Goal: Information Seeking & Learning: Learn about a topic

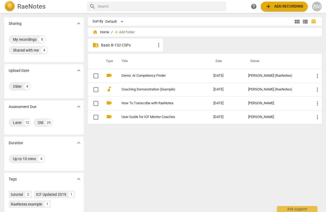
click at [135, 47] on p "Basic B-132 CSPs" at bounding box center [128, 45] width 54 height 6
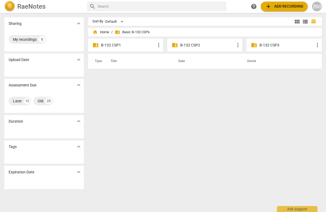
click at [211, 46] on p "B-132 CSP2" at bounding box center [207, 45] width 54 height 6
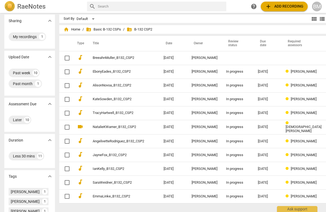
scroll to position [2, 0]
click at [31, 36] on div "My recordings" at bounding box center [25, 36] width 24 height 5
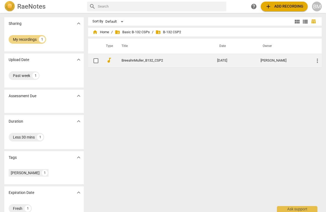
click at [144, 66] on td "BreeahnMuller_B132_CSP2" at bounding box center [164, 61] width 98 height 14
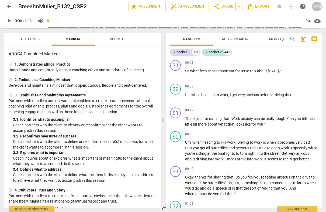
scroll to position [-2, 0]
click at [276, 42] on span "Analytics" at bounding box center [277, 39] width 31 height 7
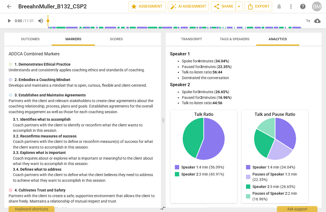
scroll to position [0, 0]
click at [119, 43] on button "Scores" at bounding box center [116, 39] width 43 height 13
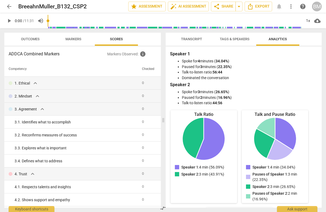
click at [32, 40] on span "Outcomes" at bounding box center [30, 39] width 19 height 4
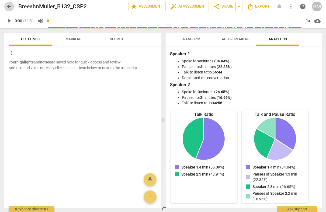
click at [9, 10] on button "arrow_back" at bounding box center [9, 7] width 10 height 10
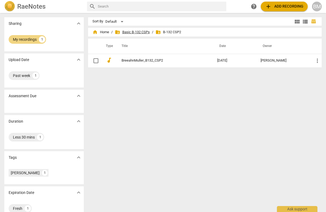
click at [146, 32] on span "folder_shared Basic B-132 CSPs" at bounding box center [132, 31] width 35 height 5
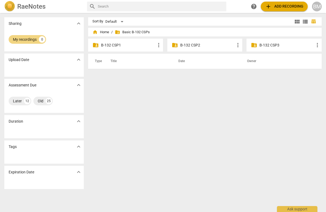
click at [206, 43] on p "B-132 CSP2" at bounding box center [207, 45] width 54 height 6
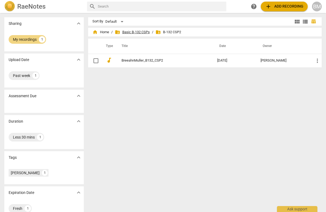
click at [136, 33] on span "folder_shared Basic B-132 CSPs" at bounding box center [132, 31] width 35 height 5
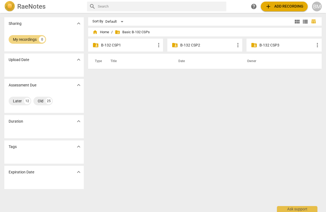
click at [192, 51] on div "folder_shared B-132 CSP2 more_vert" at bounding box center [204, 45] width 75 height 13
click at [198, 43] on p "B-132 CSP2" at bounding box center [207, 45] width 54 height 6
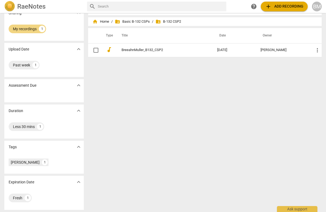
click at [82, 146] on span "expand_more" at bounding box center [79, 146] width 8 height 6
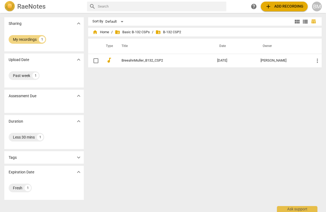
scroll to position [9, 0]
click at [116, 139] on div "Sort By Default view_module view_list table_chart home Home / folder_shared Bas…" at bounding box center [207, 112] width 238 height 190
click at [103, 34] on span "home Home" at bounding box center [100, 31] width 17 height 5
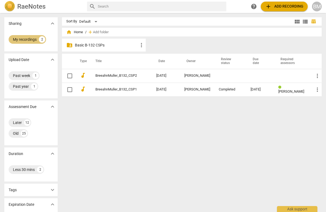
click at [44, 41] on div "2" at bounding box center [42, 39] width 6 height 6
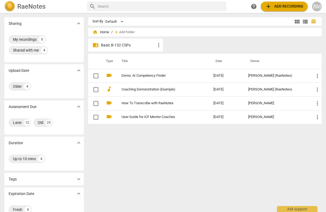
click at [146, 38] on div "home Home / add Add folder folder_shared Basic B-132 CSPs more_vert Type Title …" at bounding box center [207, 79] width 238 height 98
click at [124, 45] on p "Basic B-132 CSPs" at bounding box center [128, 45] width 54 height 6
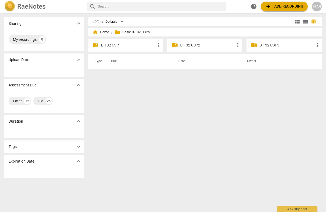
click at [214, 47] on p "B-132 CSP2" at bounding box center [207, 45] width 54 height 6
